Goal: Book appointment/travel/reservation

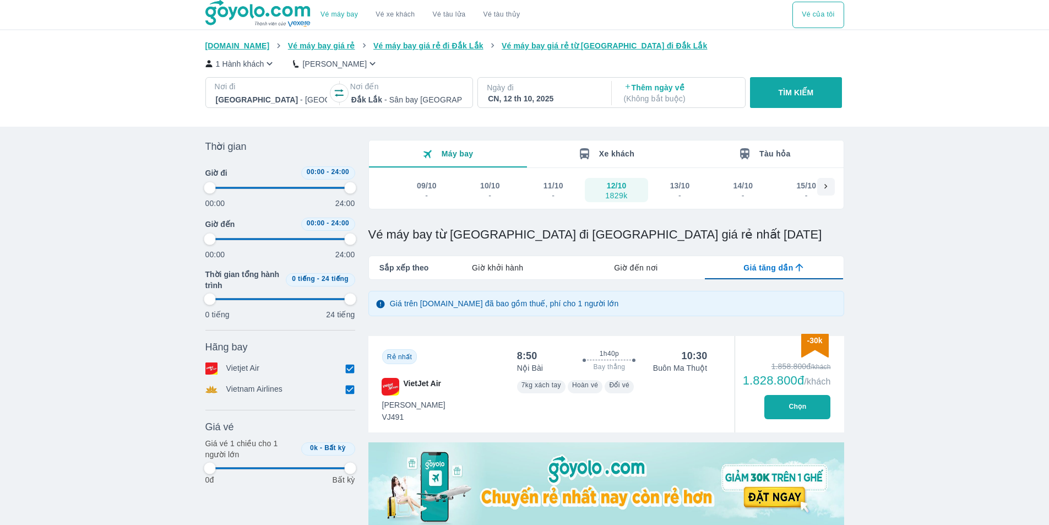
scroll to position [165, 0]
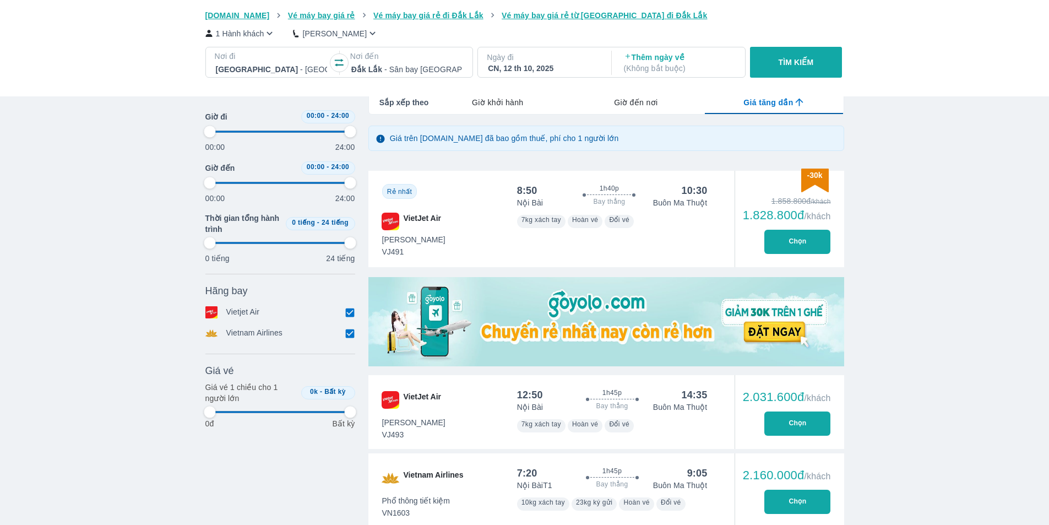
type input "97.9166666666667"
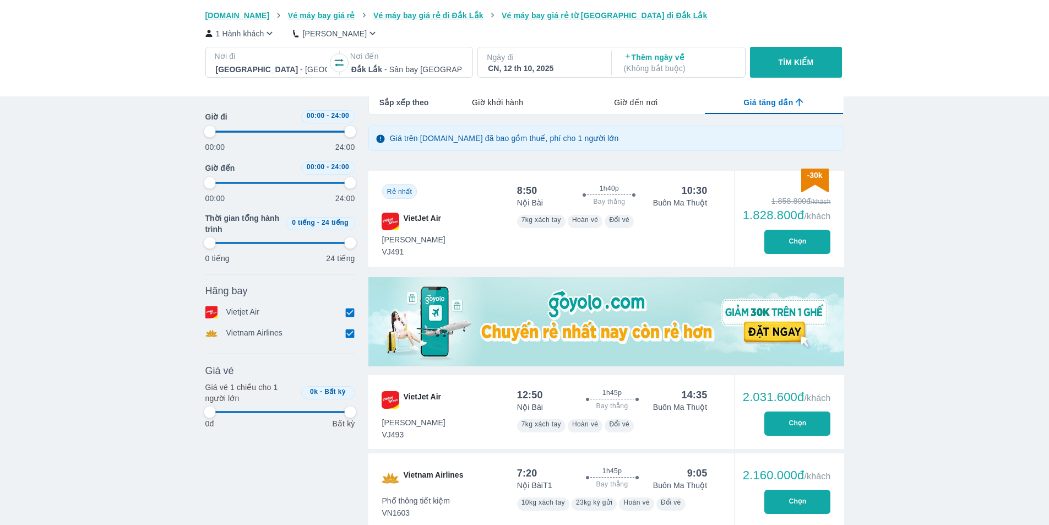
type input "97.9166666666667"
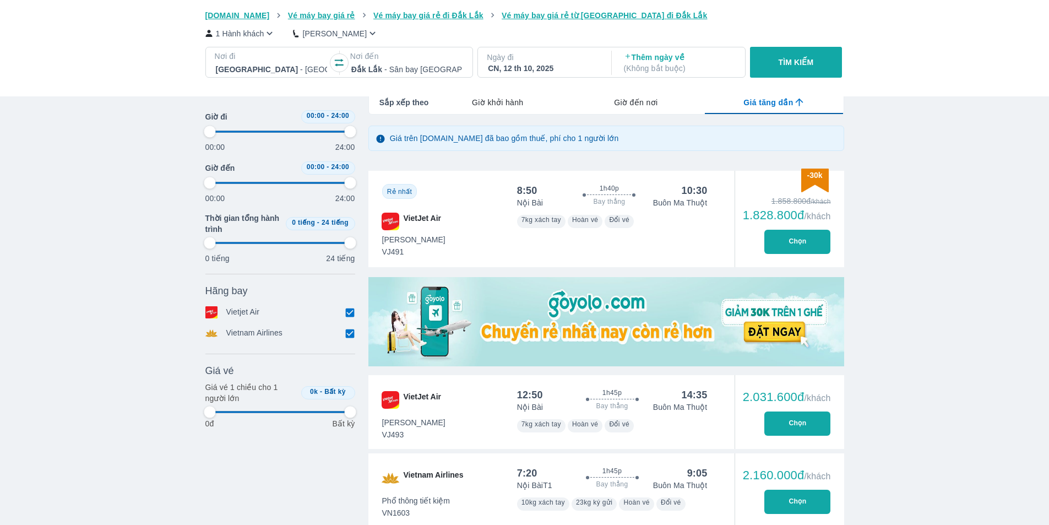
type input "97.9166666666667"
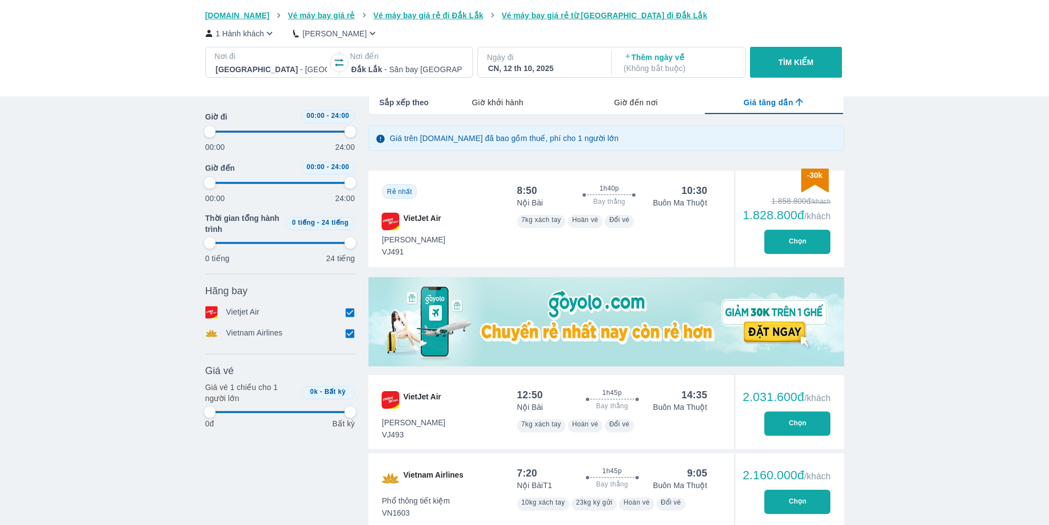
type input "97.9166666666667"
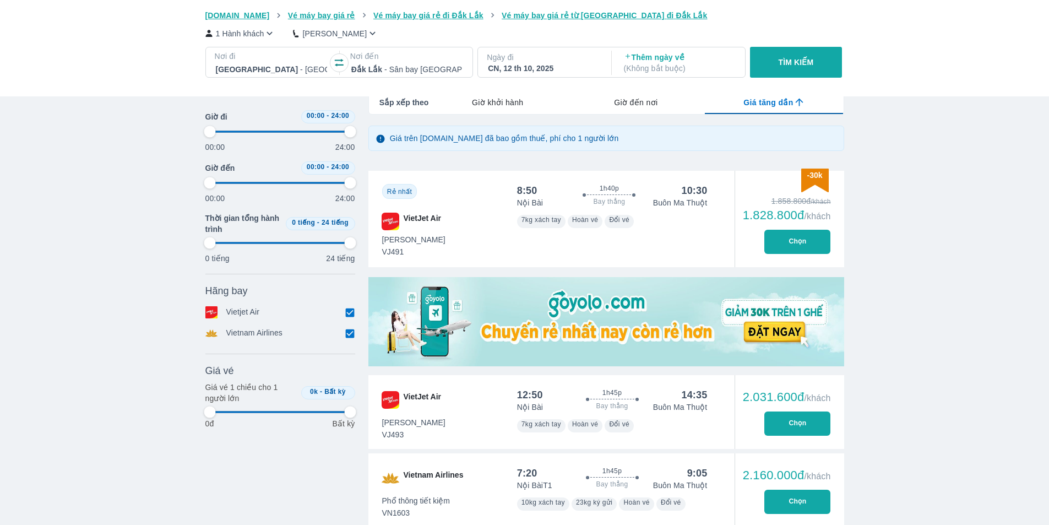
type input "97.9166666666667"
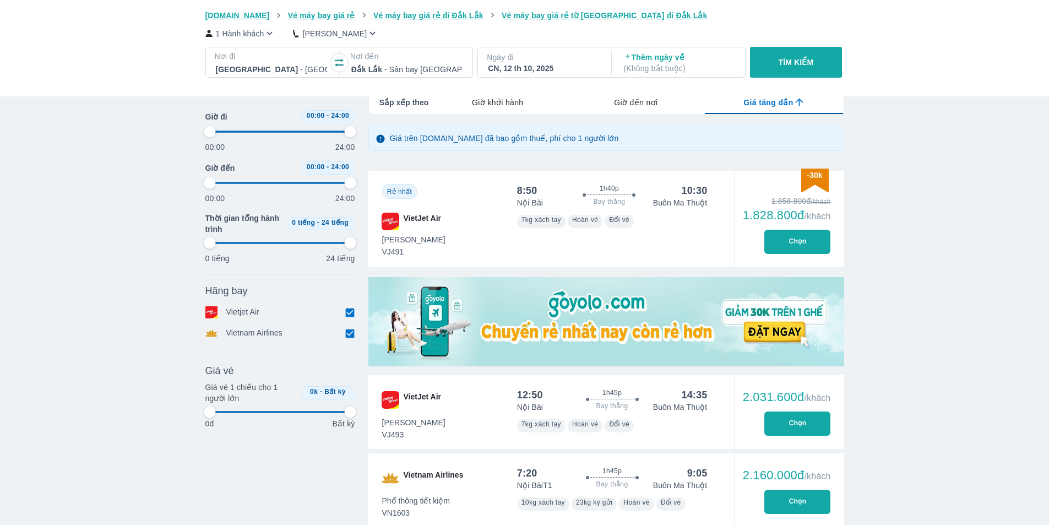
type input "97.9166666666667"
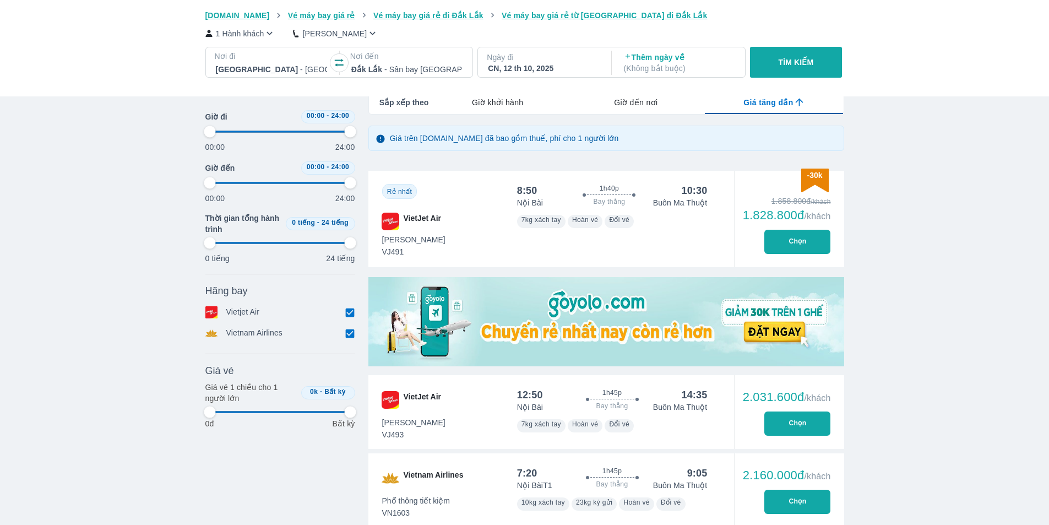
type input "97.9166666666667"
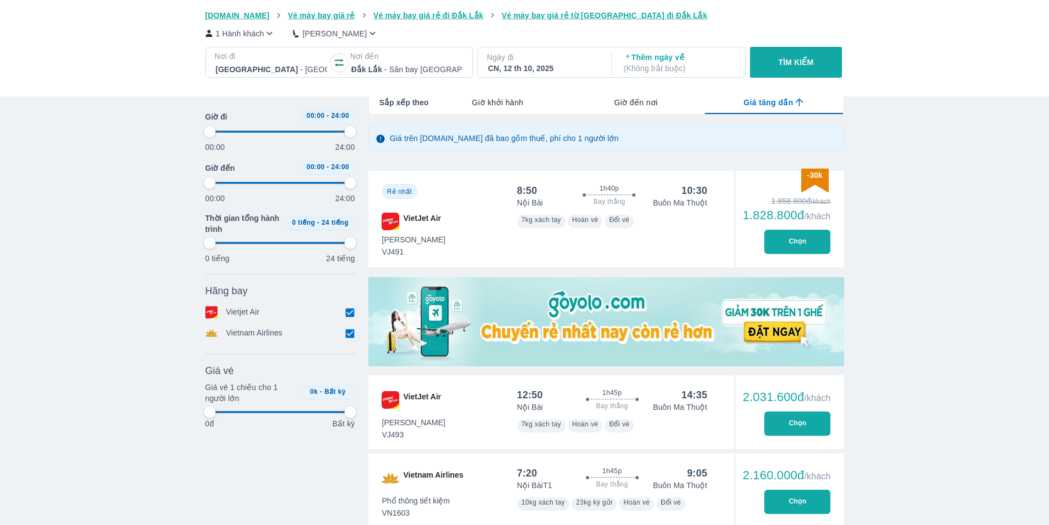
type input "97.9166666666667"
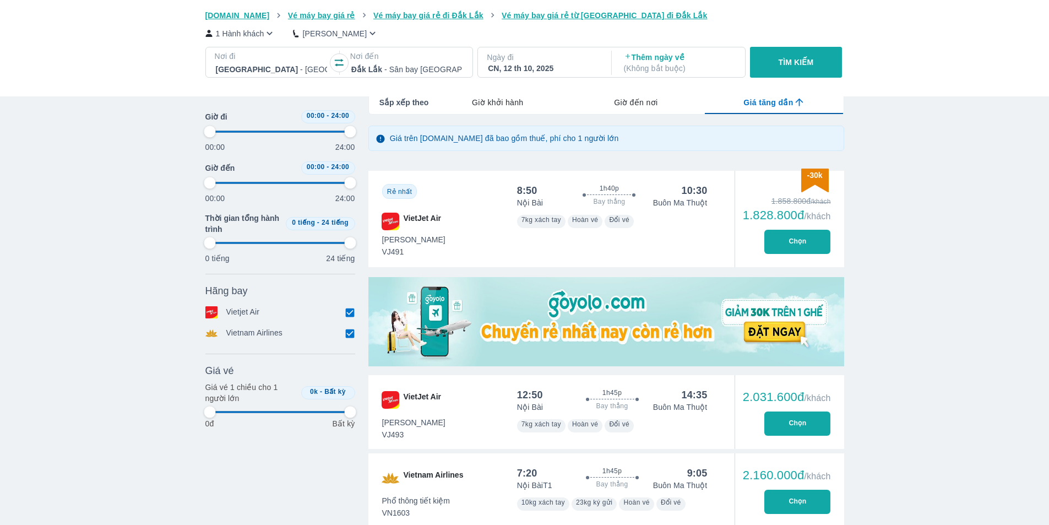
type input "97.9166666666667"
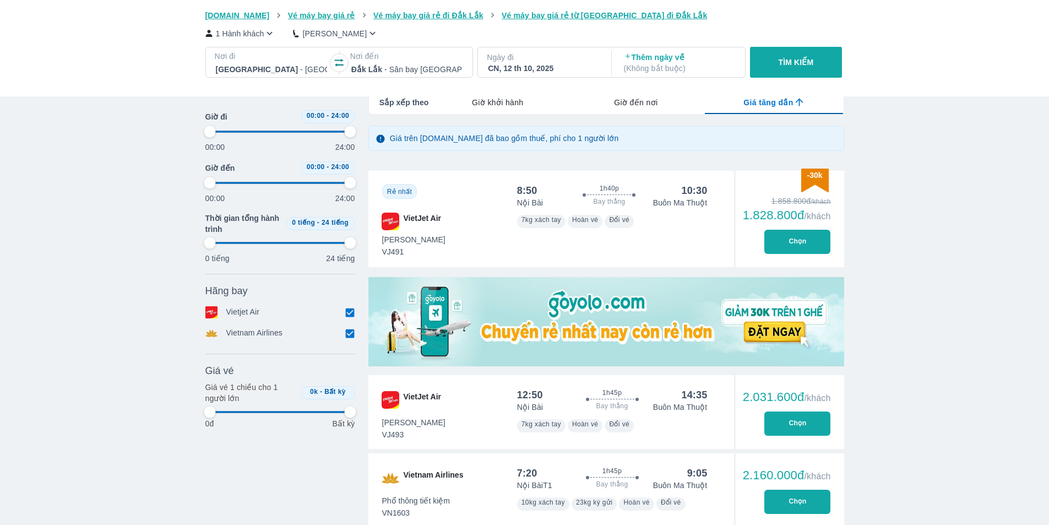
type input "97.9166666666667"
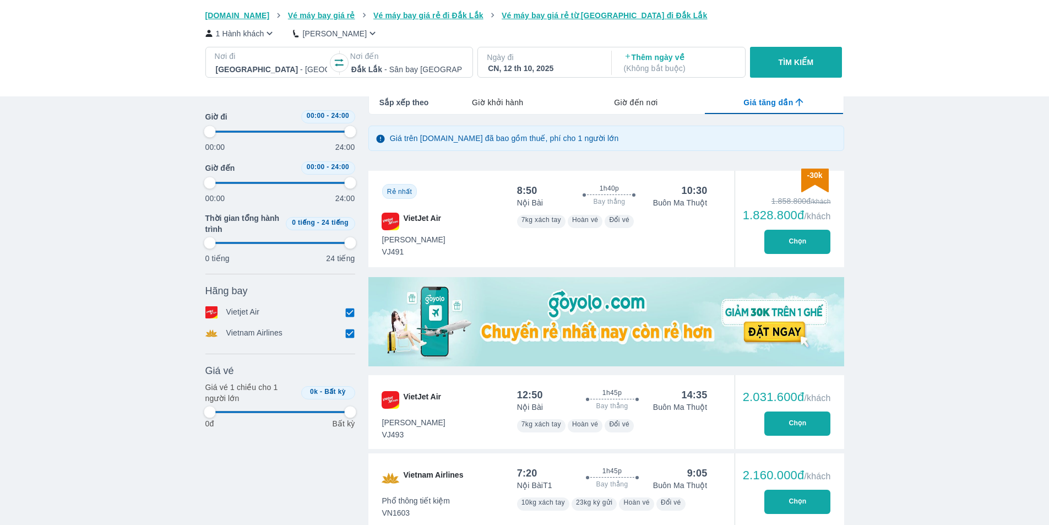
type input "97.9166666666667"
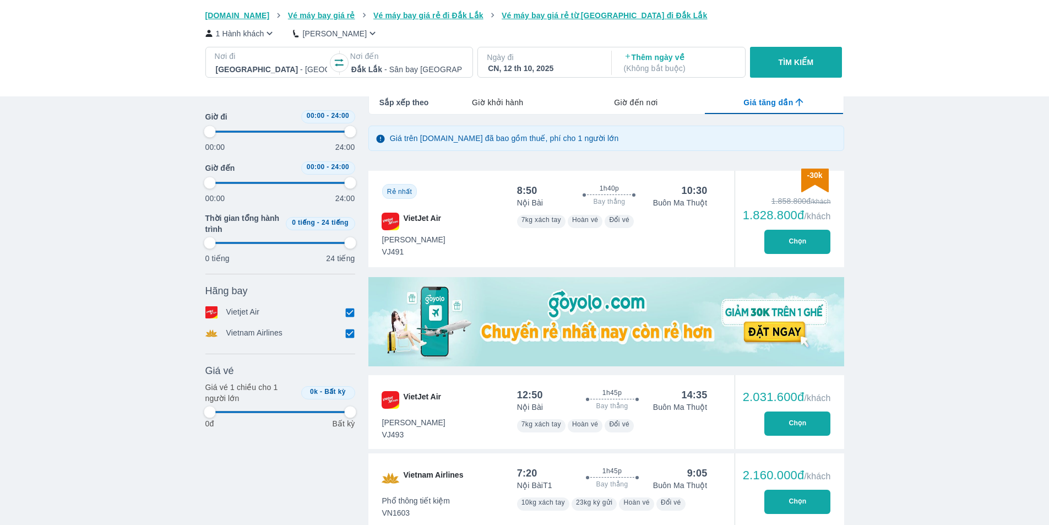
type input "97.9166666666667"
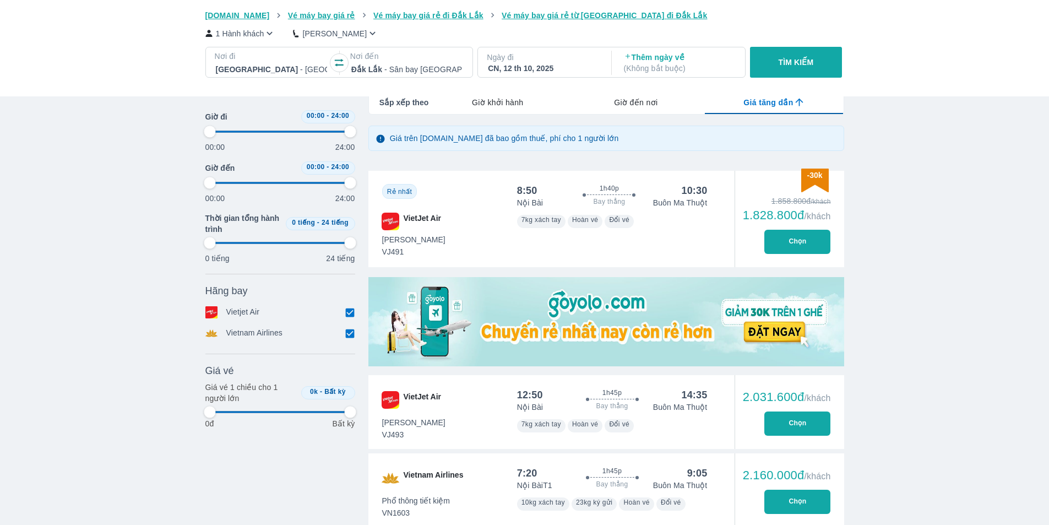
type input "97.9166666666667"
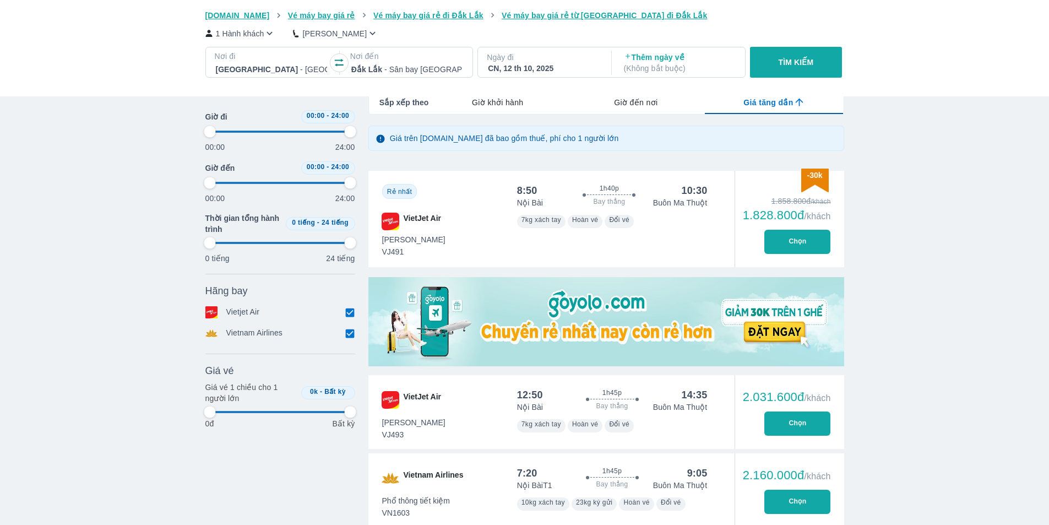
type input "97.9166666666667"
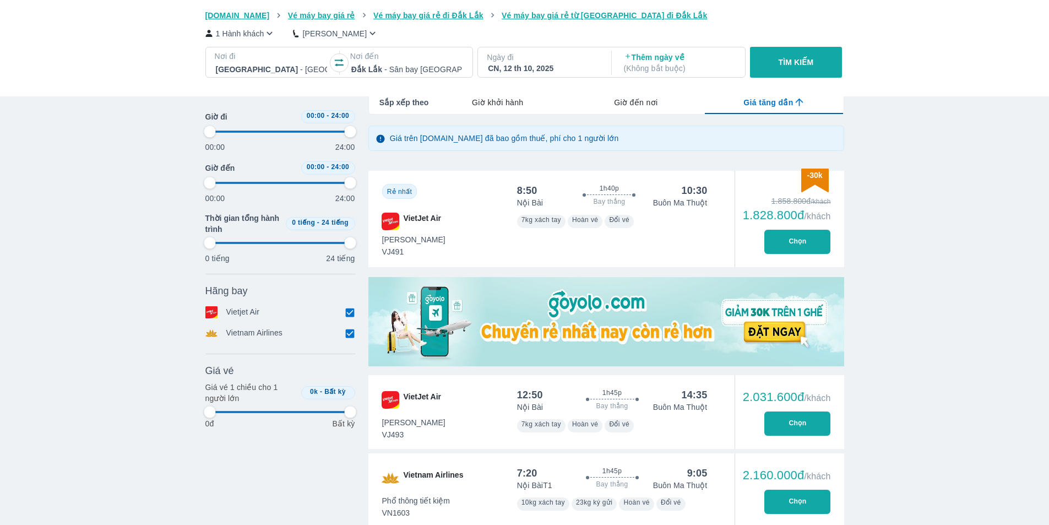
type input "97.9166666666667"
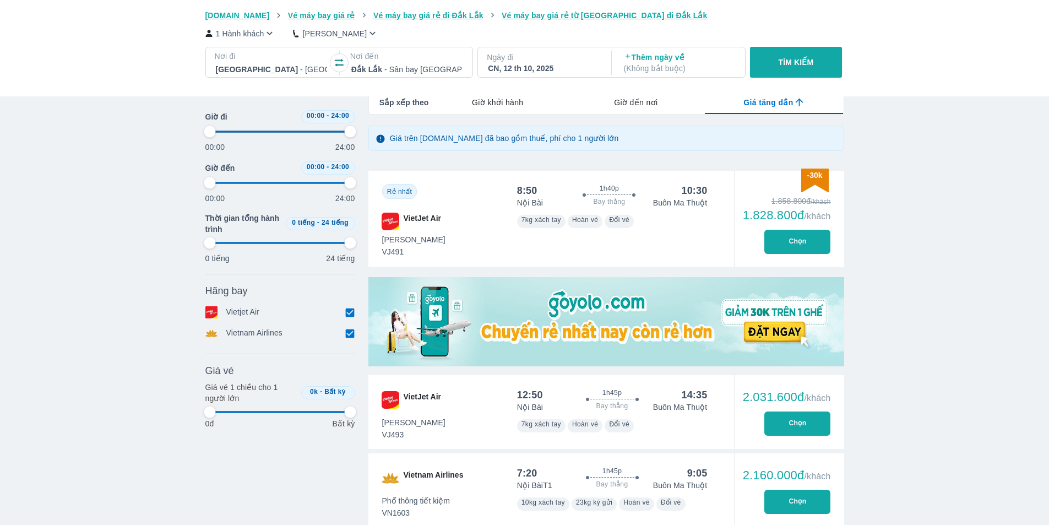
type input "97.9166666666667"
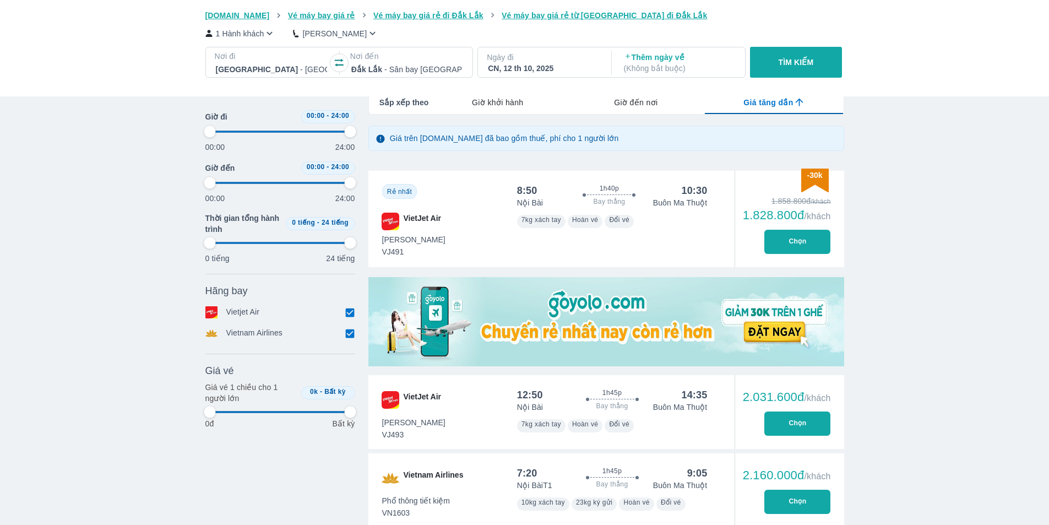
type input "97.9166666666667"
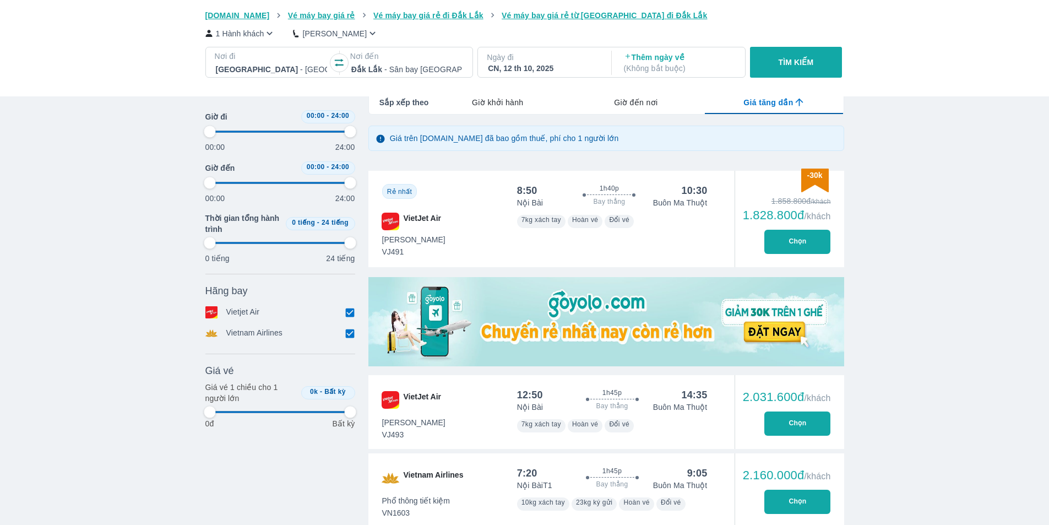
type input "97.9166666666667"
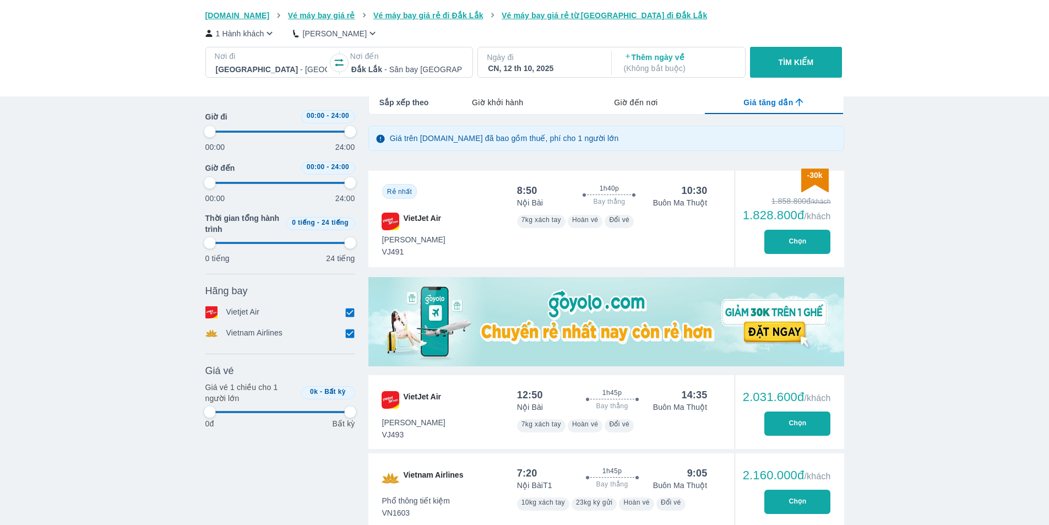
type input "97.9166666666667"
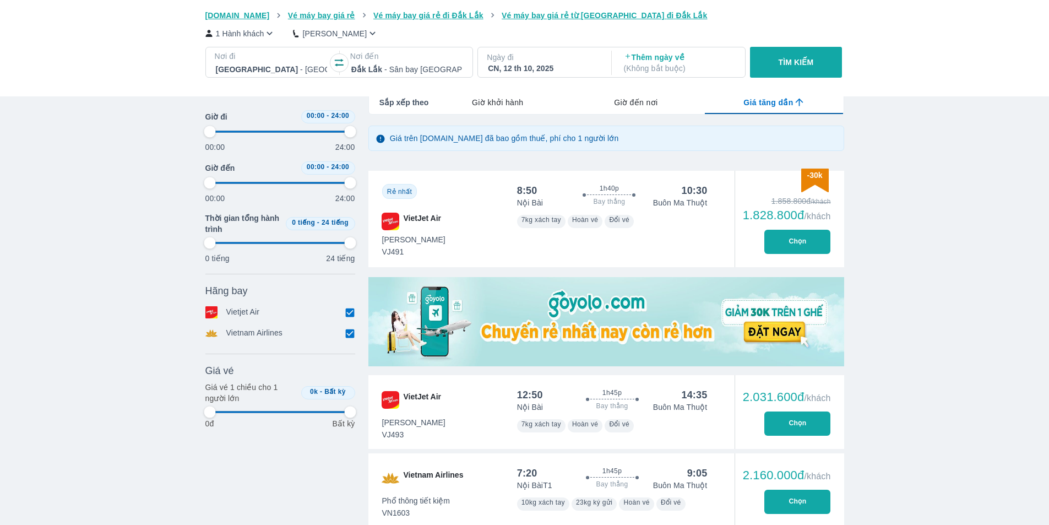
type input "97.9166666666667"
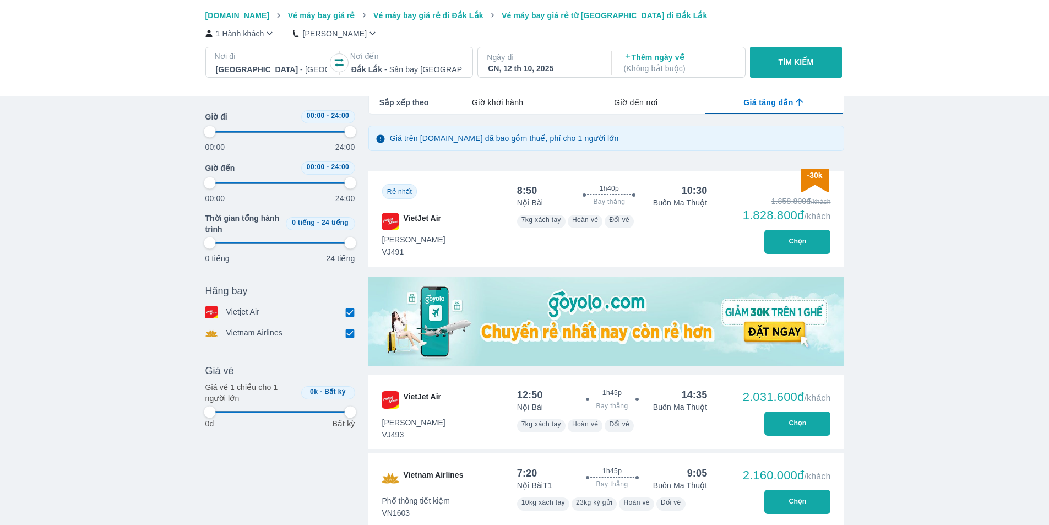
type input "97.9166666666667"
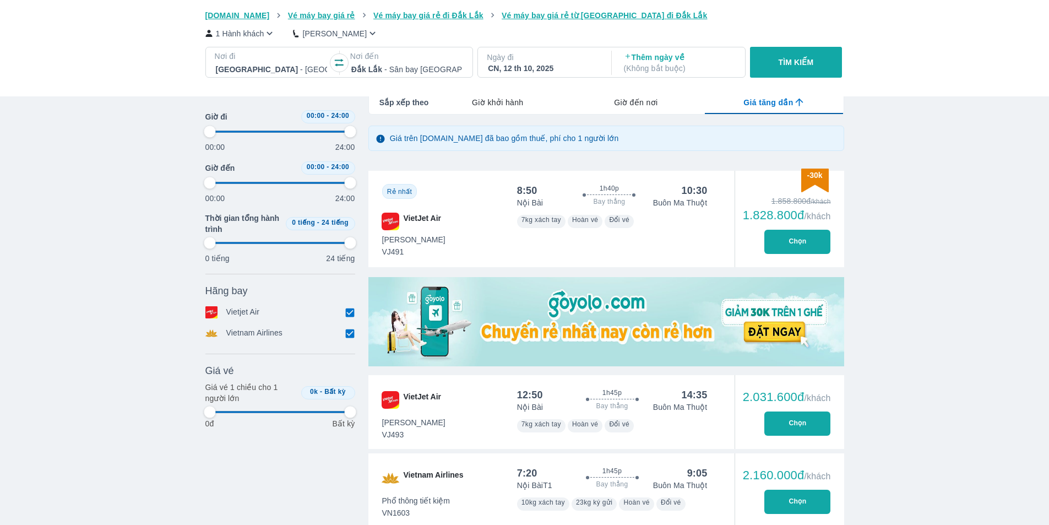
type input "97.9166666666667"
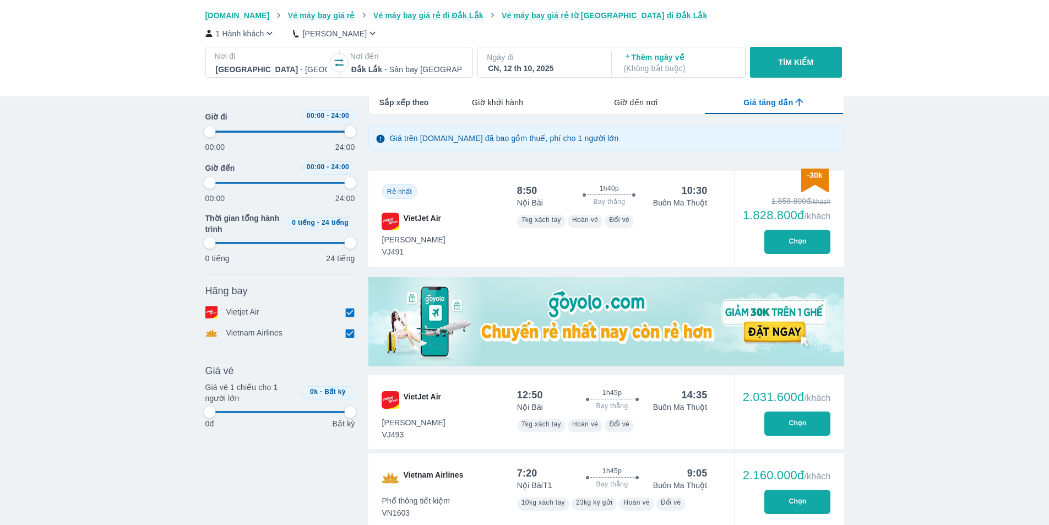
type input "97.9166666666667"
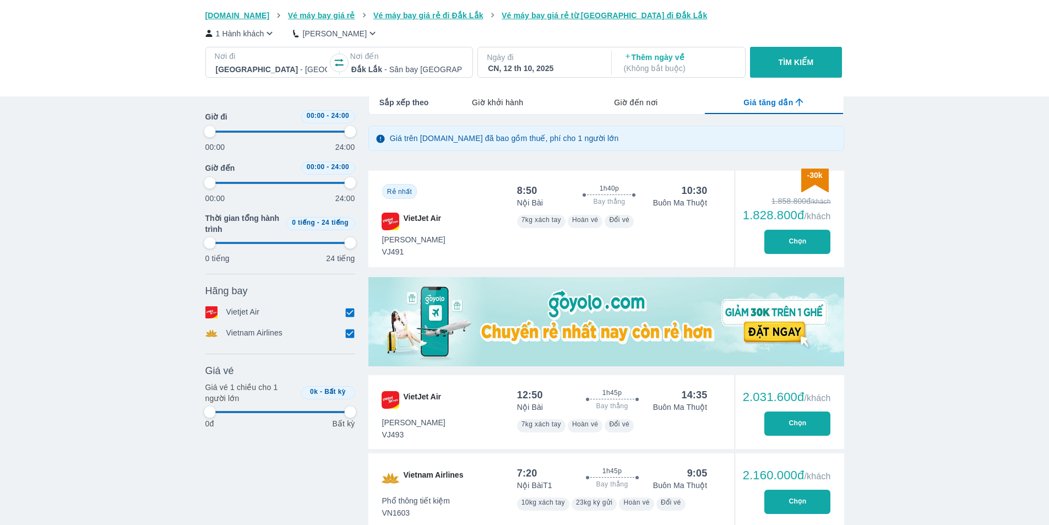
type input "97.9166666666667"
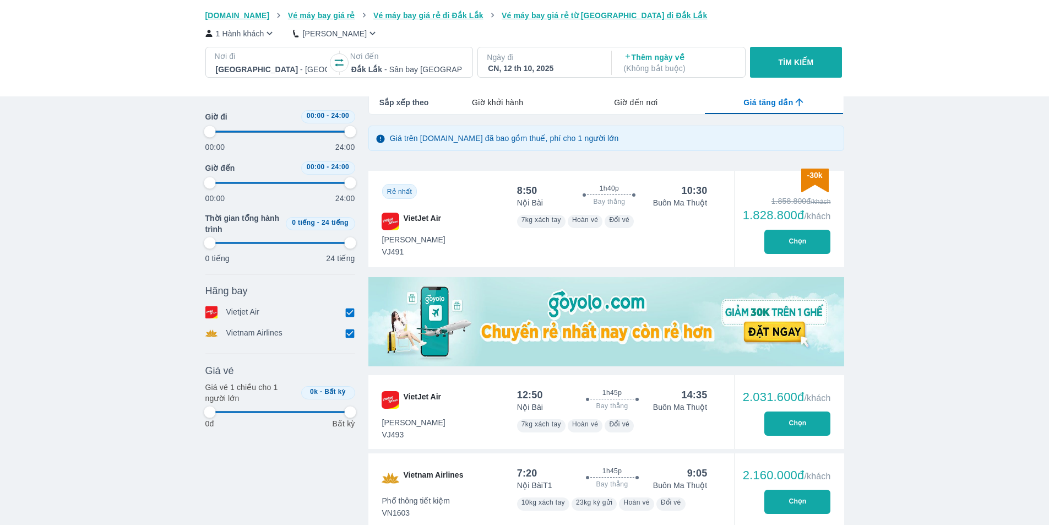
type input "97.9166666666667"
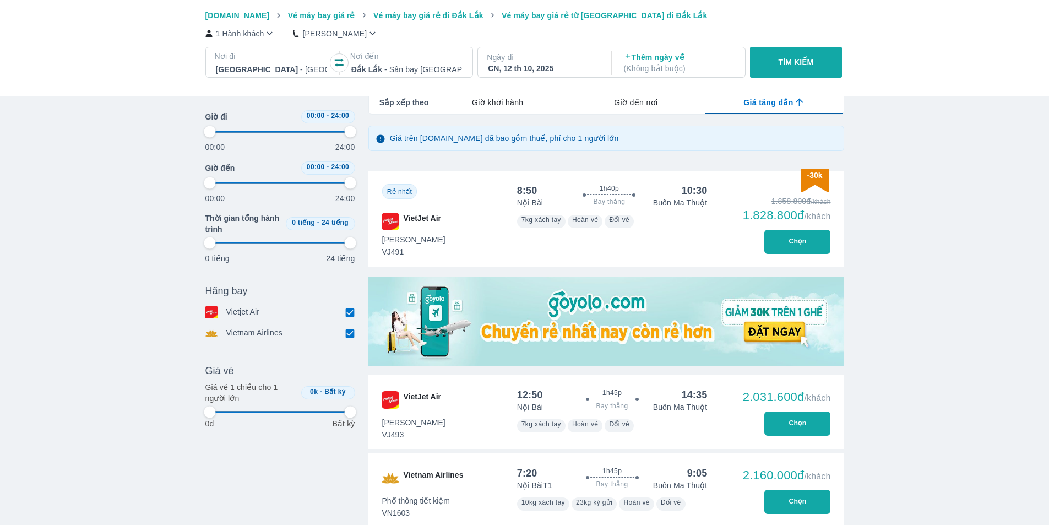
type input "97.9166666666667"
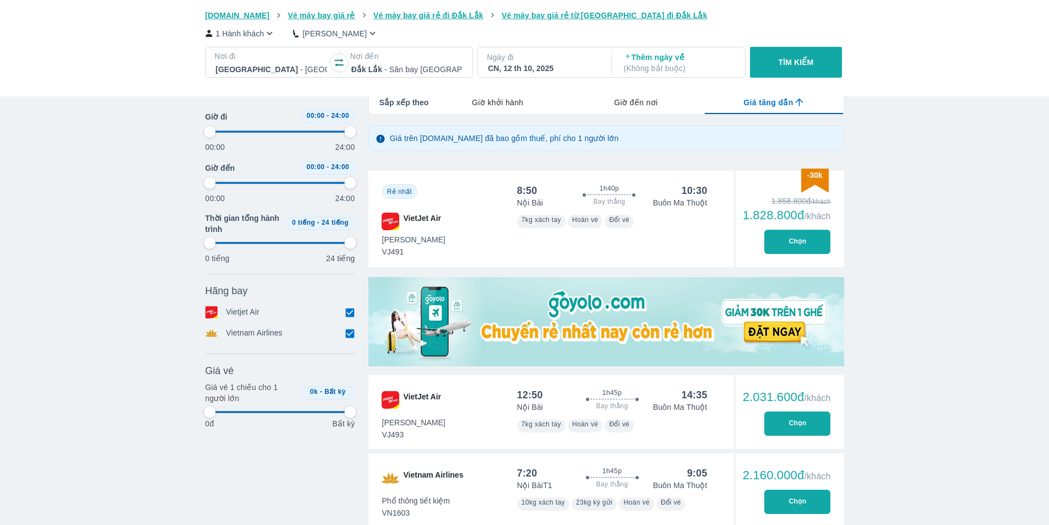
type input "97.9166666666667"
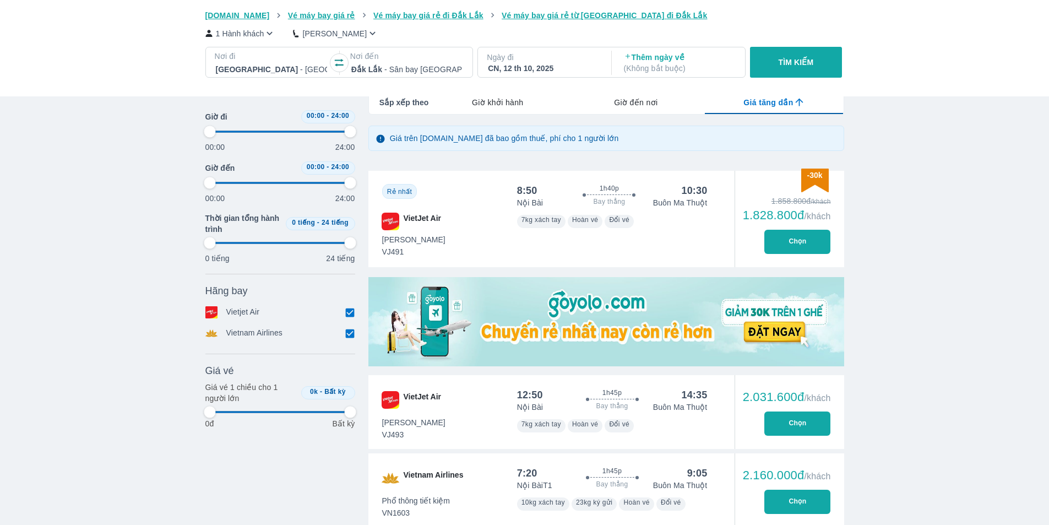
type input "97.9166666666667"
